Goal: Book appointment/travel/reservation

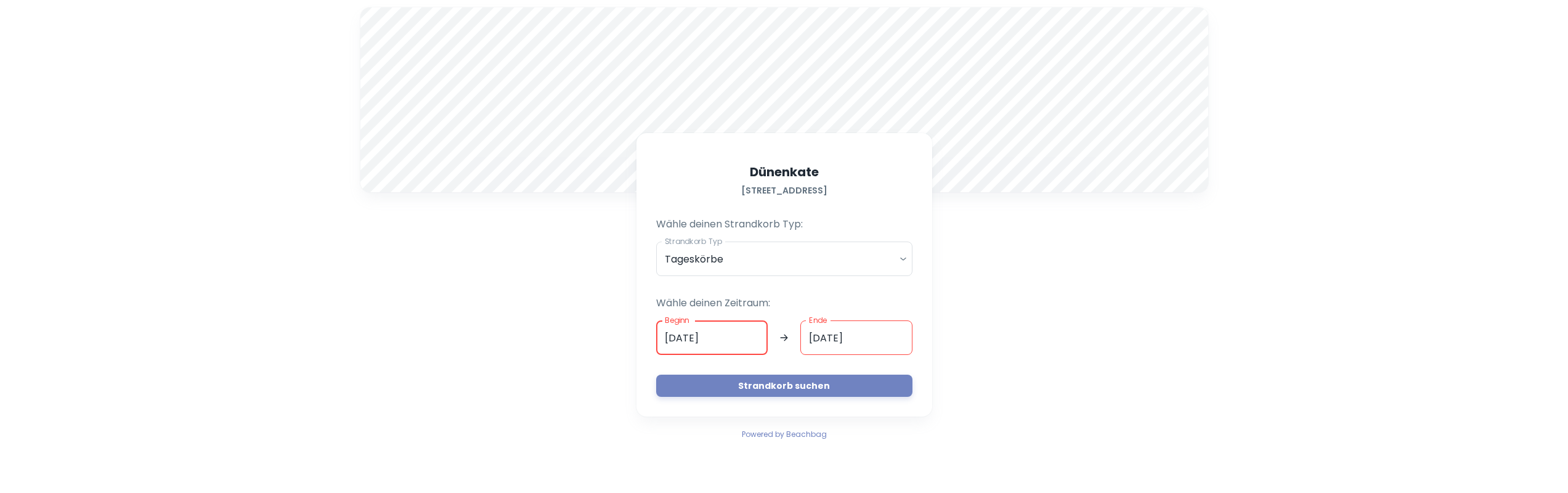
drag, startPoint x: 722, startPoint y: 337, endPoint x: 631, endPoint y: 328, distance: 91.4
click at [631, 328] on div "A Dünenkate [STREET_ADDRESS] Wähle deinen Strandkorb Typ: Strandkorb Typ Tagesk…" at bounding box center [784, 224] width 863 height 449
type input "[DATE]"
drag, startPoint x: 871, startPoint y: 337, endPoint x: 812, endPoint y: 353, distance: 61.1
click at [794, 340] on div "Beginn [DATE] Beginn Ende [DATE] Ende" at bounding box center [784, 337] width 256 height 35
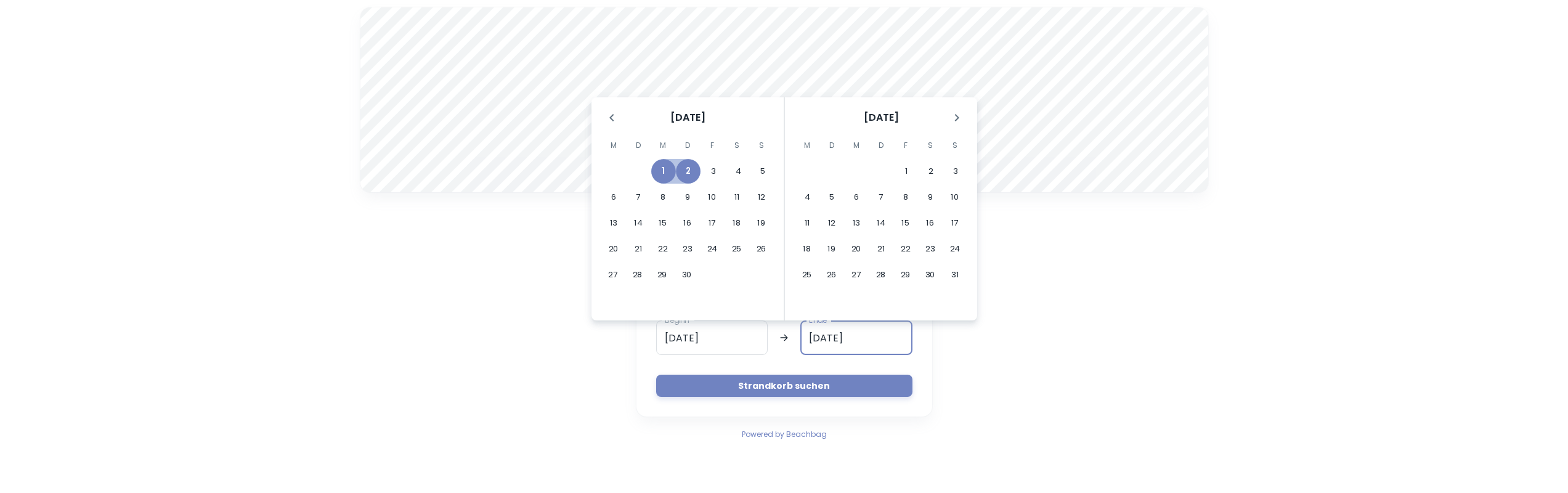
type input "[DATE]"
click at [808, 380] on button "Strandkorb suchen" at bounding box center [784, 385] width 256 height 22
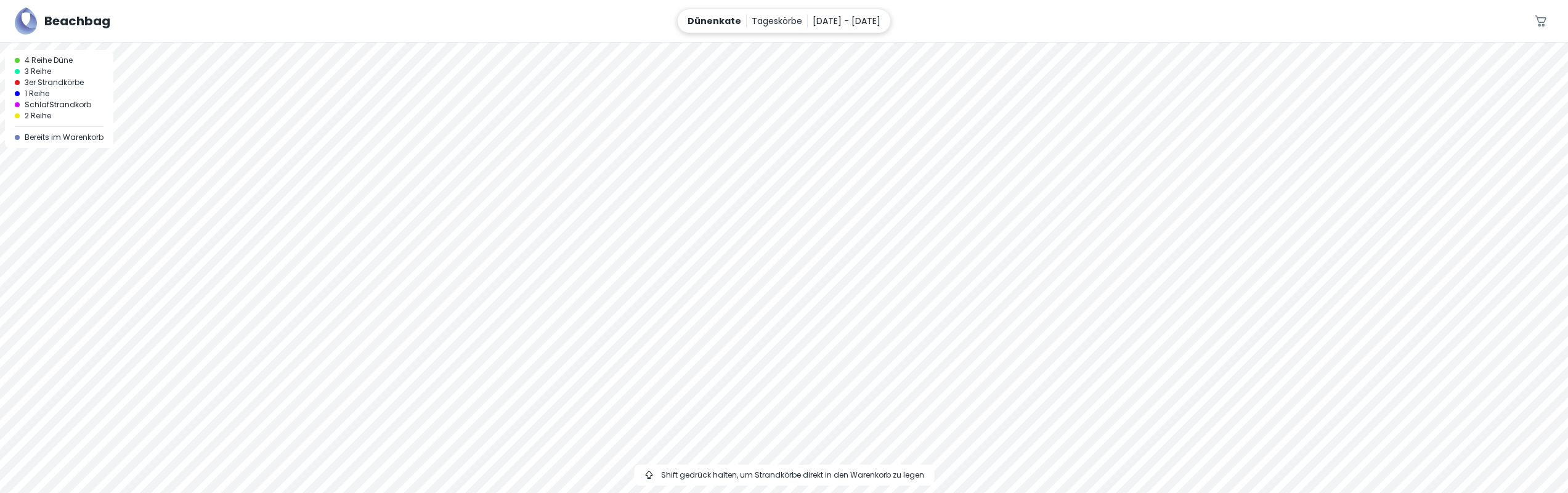
click at [857, 18] on p "[DATE] - [DATE]" at bounding box center [846, 21] width 68 height 14
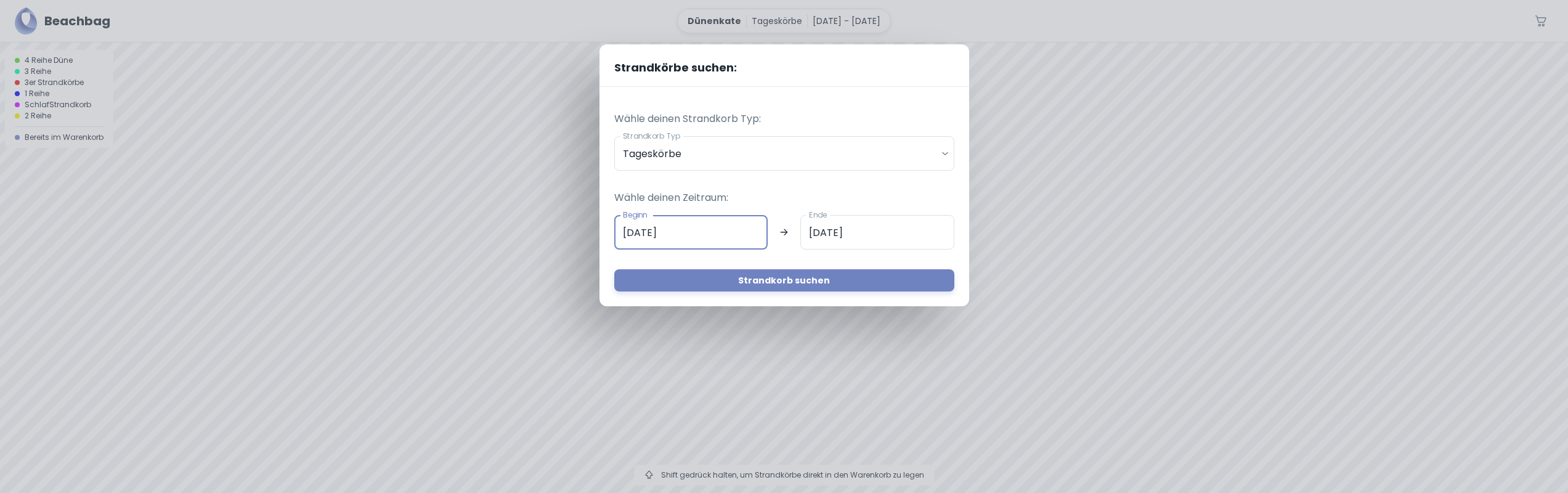
drag, startPoint x: 713, startPoint y: 242, endPoint x: 568, endPoint y: 225, distance: 146.0
click at [562, 228] on div "Strandkörbe suchen: Wähle deinen Strandkorb Typ: Strandkorb Typ Tageskörbe dail…" at bounding box center [784, 246] width 1568 height 493
type input "02.03."
drag, startPoint x: 883, startPoint y: 221, endPoint x: 800, endPoint y: 230, distance: 83.5
click at [796, 227] on div "Beginn 02.03. Beginn Ende [DATE] Ende" at bounding box center [784, 232] width 340 height 35
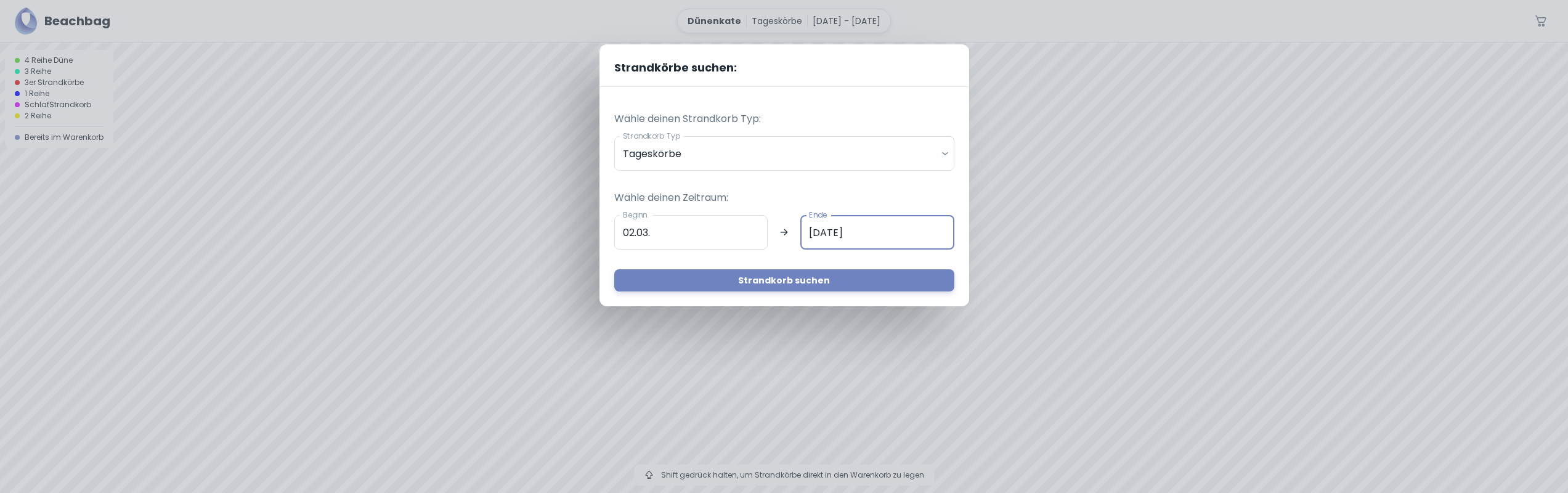
type input "[DATE]"
click at [833, 284] on button "Strandkorb suchen" at bounding box center [784, 280] width 340 height 22
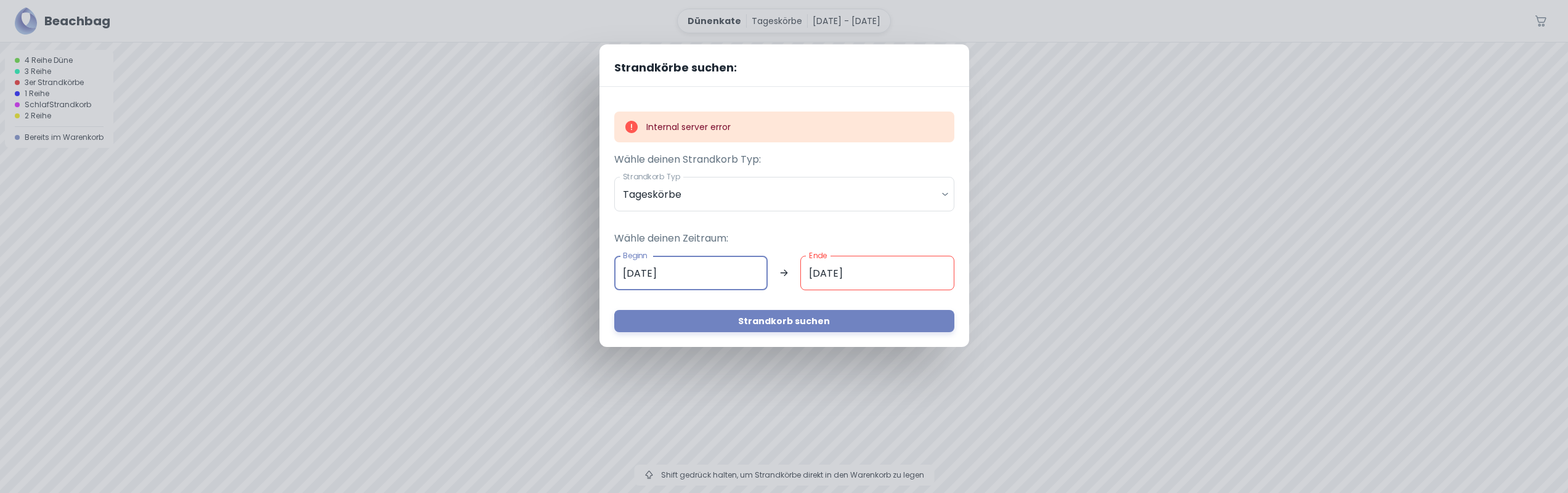
drag, startPoint x: 650, startPoint y: 271, endPoint x: 753, endPoint y: 272, distance: 103.0
click at [687, 272] on input "[DATE]" at bounding box center [691, 272] width 153 height 35
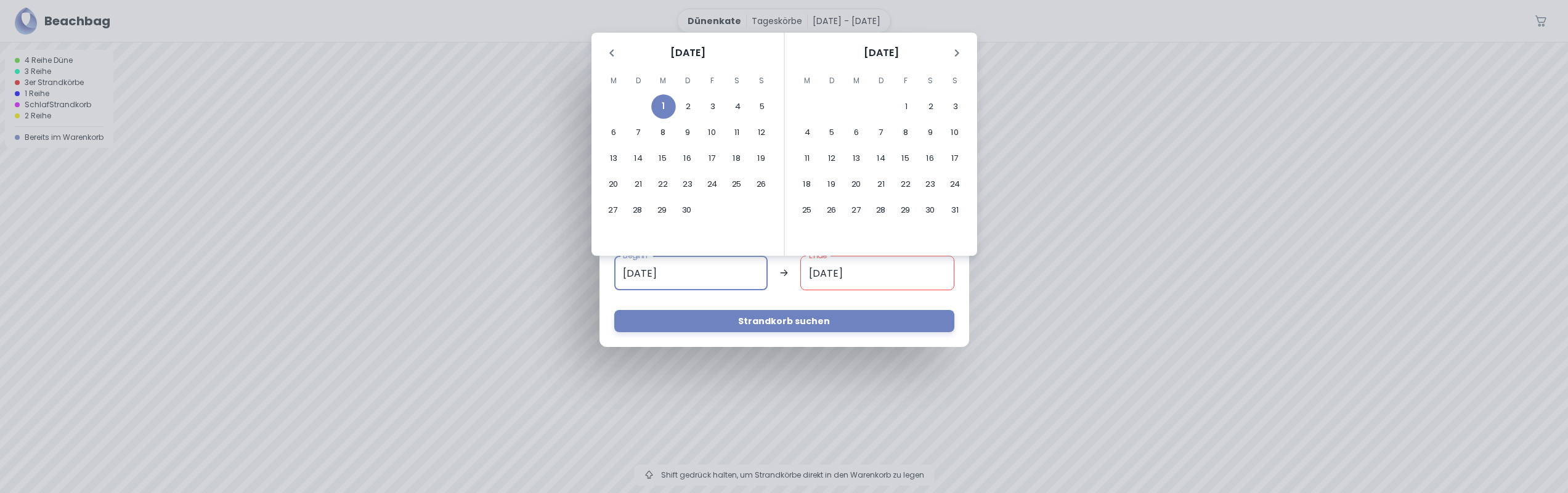
click at [614, 50] on icon "Letzter Monat" at bounding box center [611, 53] width 5 height 8
click at [656, 156] on div "11" at bounding box center [663, 158] width 25 height 25
click at [674, 177] on div "18" at bounding box center [663, 184] width 25 height 25
click at [1098, 145] on div "Strandkörbe suchen: Internal server error Wähle deinen Strandkorb Typ: Strandko…" at bounding box center [784, 246] width 1568 height 493
